Goal: Information Seeking & Learning: Learn about a topic

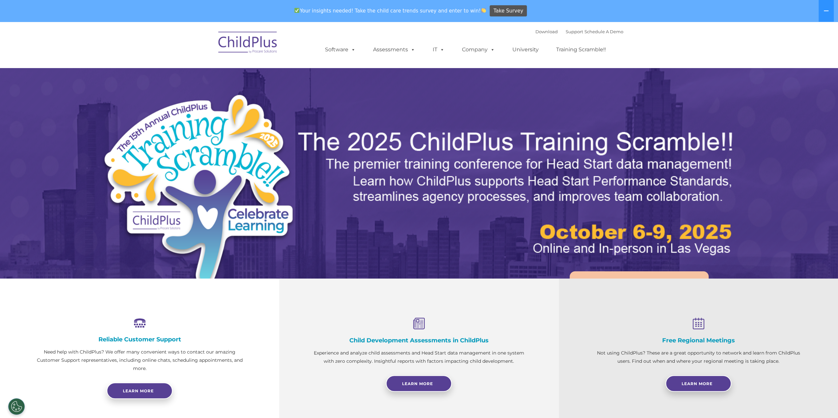
select select "MEDIUM"
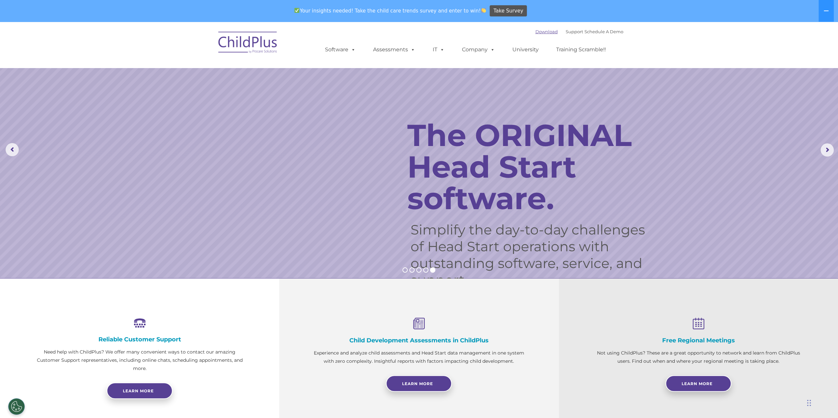
click at [539, 31] on link "Download" at bounding box center [546, 31] width 22 height 5
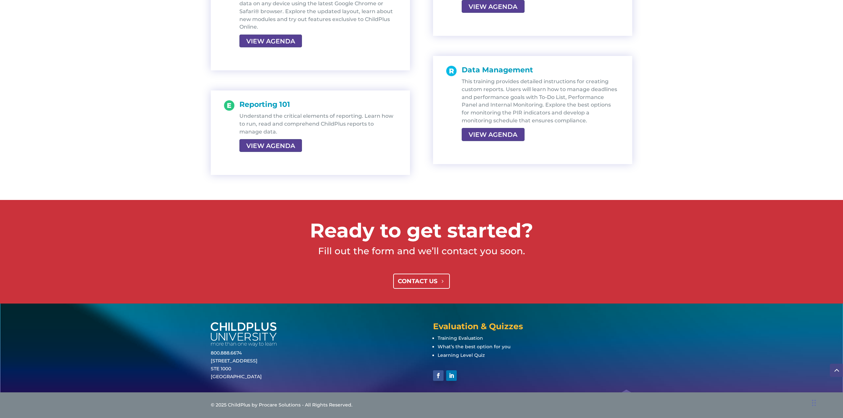
scroll to position [1322, 0]
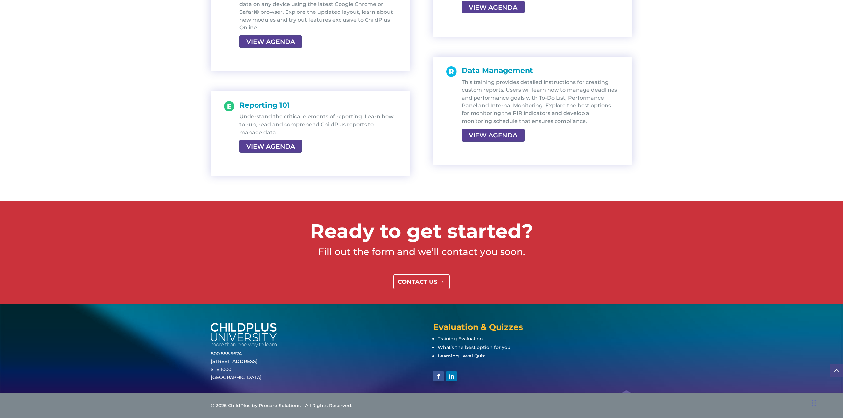
click at [422, 277] on link "CONTACT US" at bounding box center [421, 282] width 57 height 15
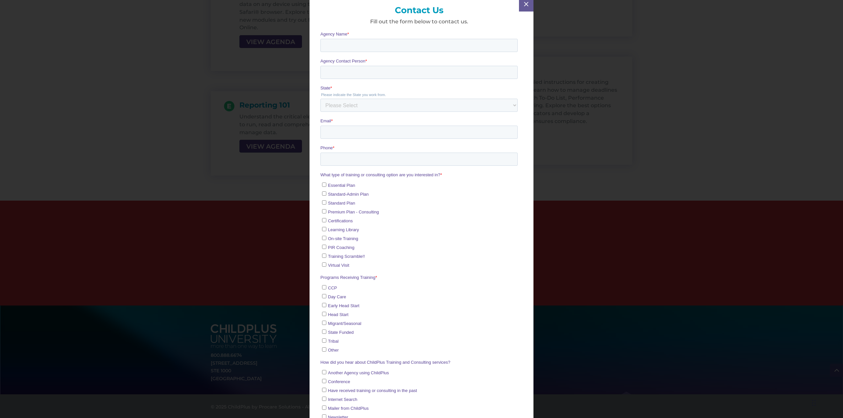
scroll to position [0, 0]
click at [523, 4] on span "M" at bounding box center [526, 7] width 9 height 9
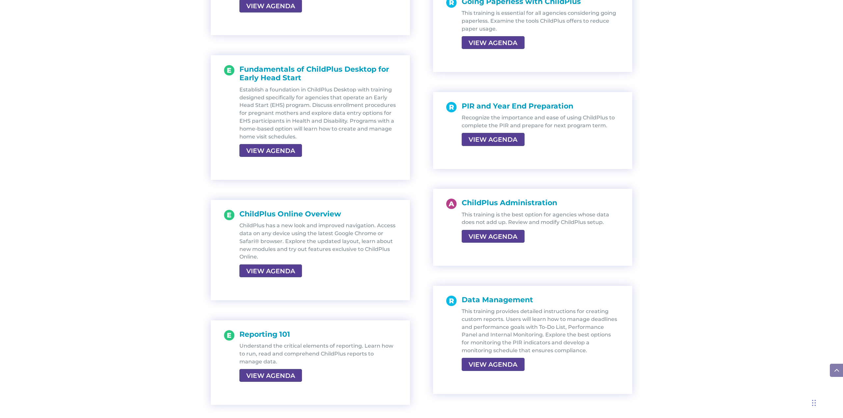
scroll to position [1090, 0]
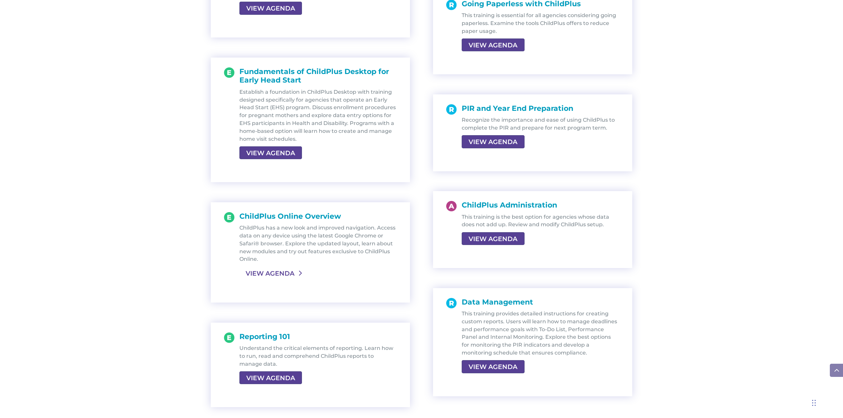
click at [286, 274] on link "VIEW AGENDA" at bounding box center [269, 274] width 61 height 12
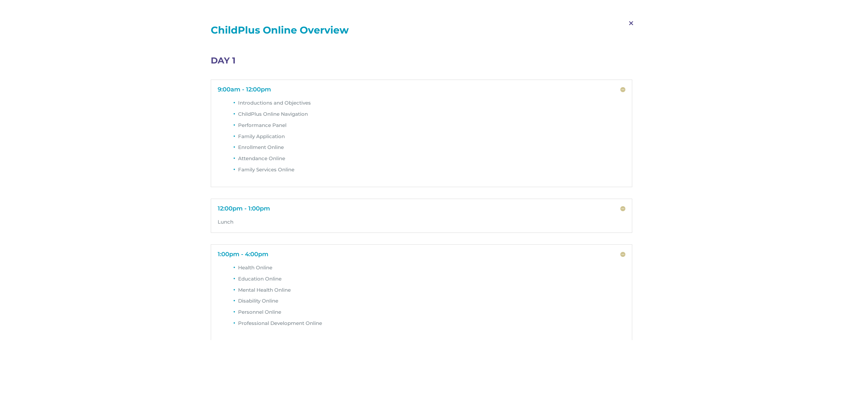
scroll to position [9, 0]
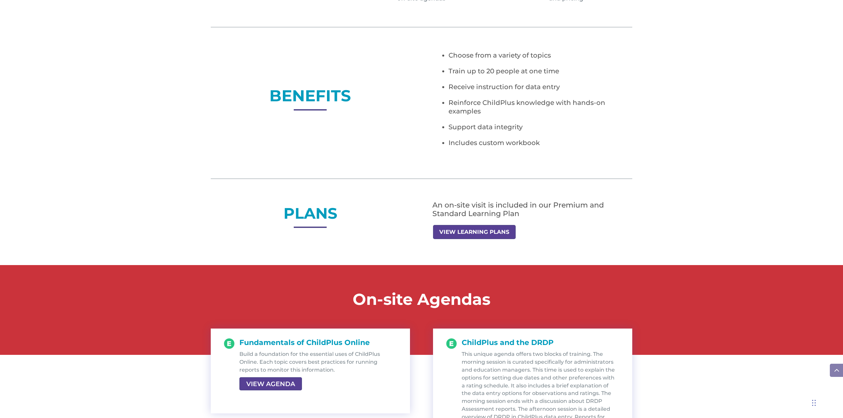
scroll to position [480, 0]
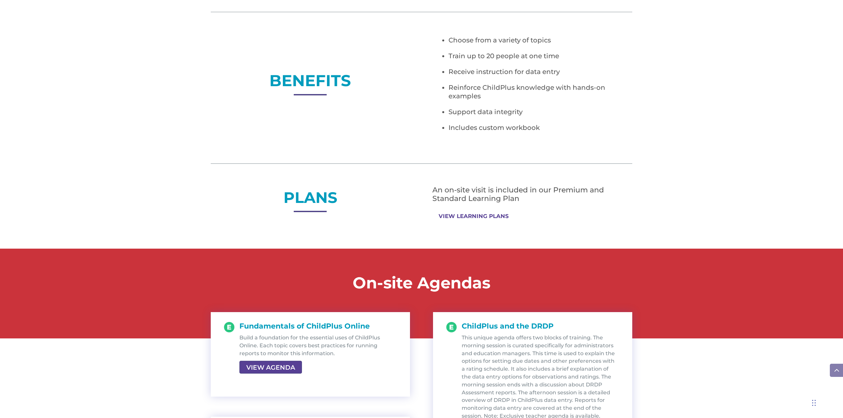
click at [468, 215] on link "VIEW LEARNING PLANS" at bounding box center [473, 216] width 81 height 13
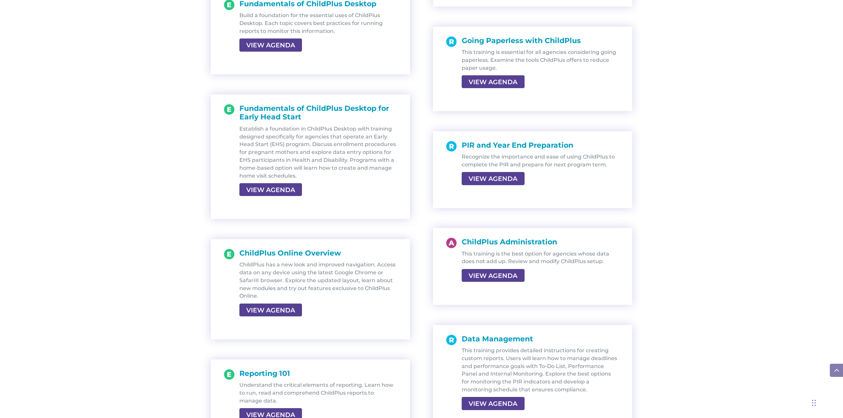
scroll to position [1048, 0]
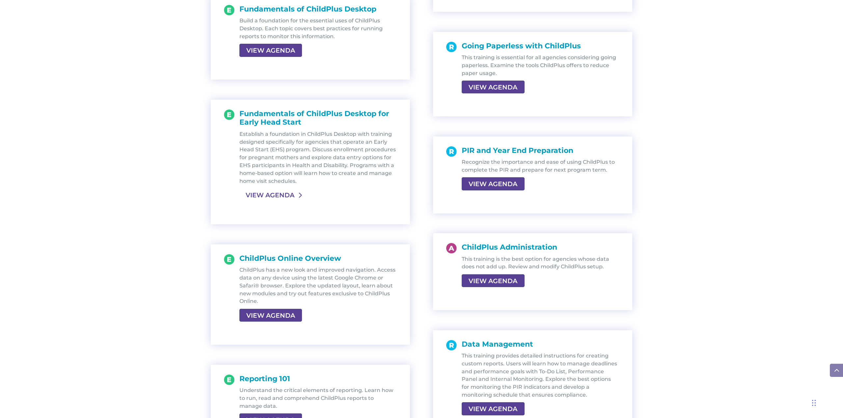
click at [278, 196] on link "VIEW AGENDA" at bounding box center [269, 195] width 61 height 12
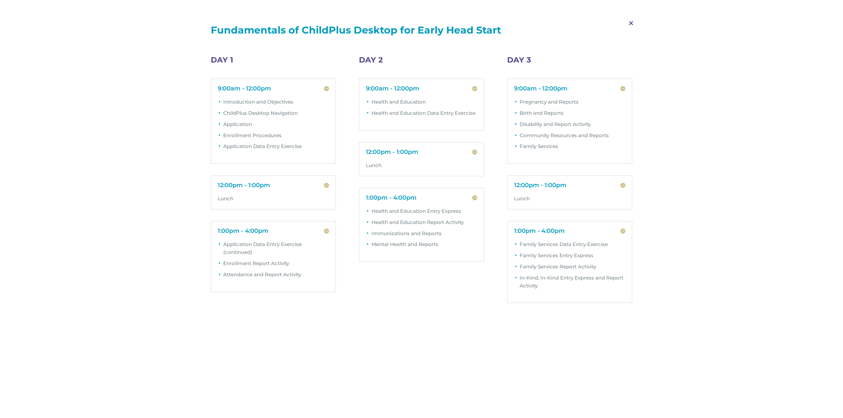
click at [252, 86] on h5 "9:00am - 12:00pm" at bounding box center [273, 89] width 111 height 6
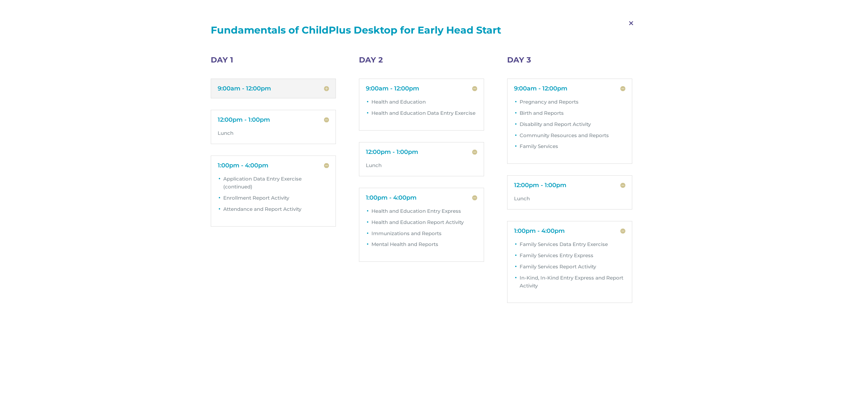
click at [252, 86] on h5 "9:00am - 12:00pm" at bounding box center [273, 89] width 111 height 6
